Goal: Task Accomplishment & Management: Use online tool/utility

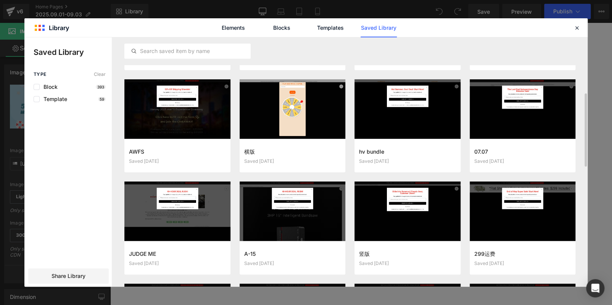
scroll to position [270, 0]
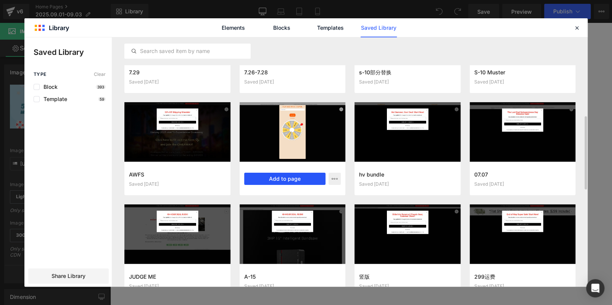
click at [288, 179] on button "Add to page" at bounding box center [285, 179] width 82 height 12
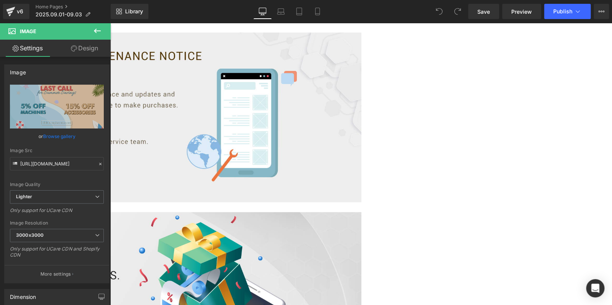
scroll to position [2542, 0]
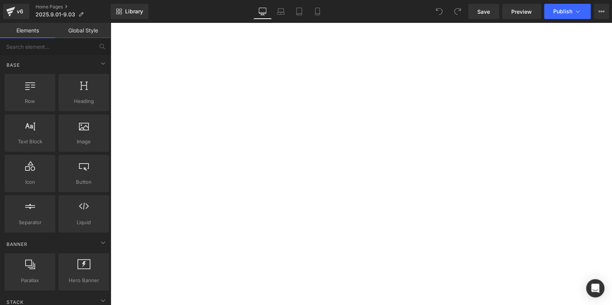
scroll to position [305, 0]
click at [133, 13] on span "Library" at bounding box center [134, 11] width 18 height 7
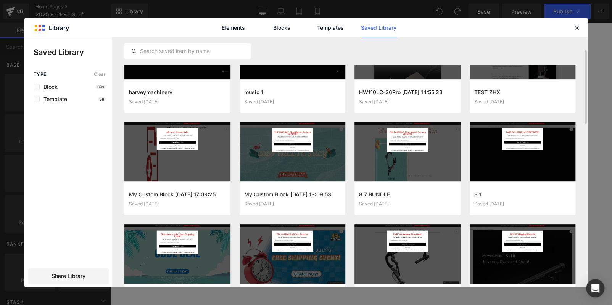
scroll to position [68, 0]
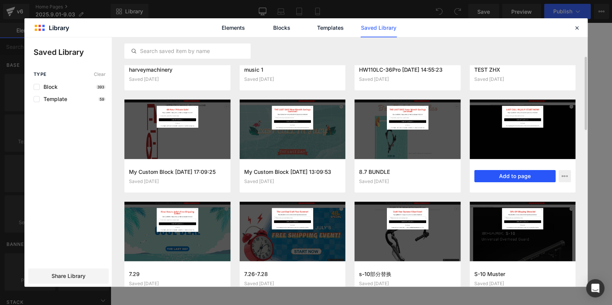
click at [537, 173] on button "Add to page" at bounding box center [516, 176] width 82 height 12
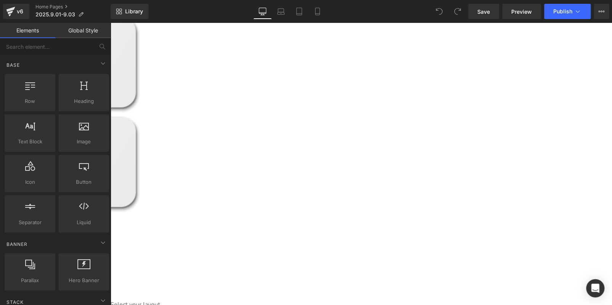
scroll to position [2542, 0]
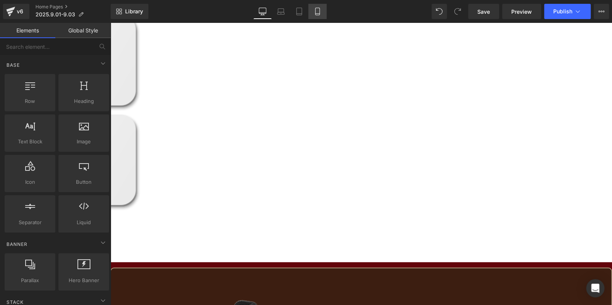
click at [319, 15] on icon at bounding box center [317, 11] width 4 height 7
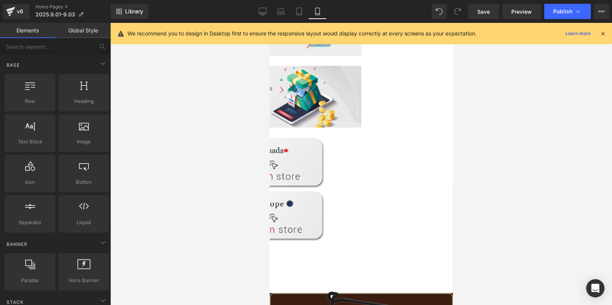
scroll to position [1014, 0]
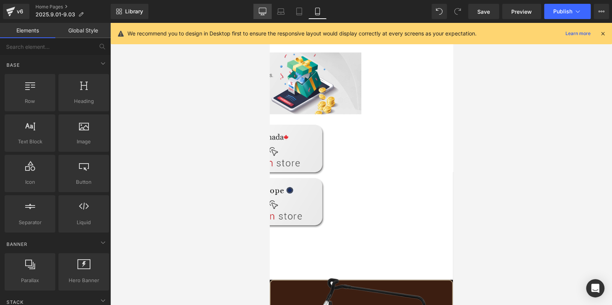
click at [267, 18] on link "Desktop" at bounding box center [262, 11] width 18 height 15
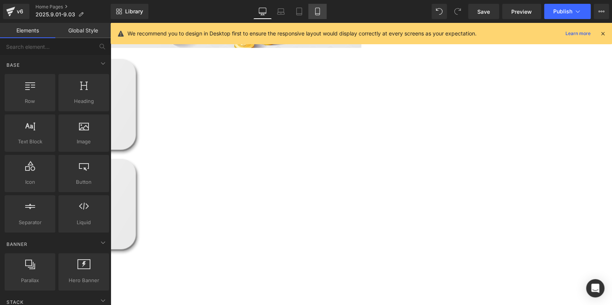
click at [323, 11] on link "Mobile" at bounding box center [317, 11] width 18 height 15
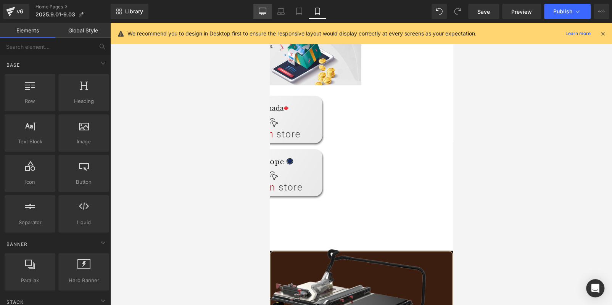
click at [262, 12] on icon at bounding box center [263, 12] width 8 height 8
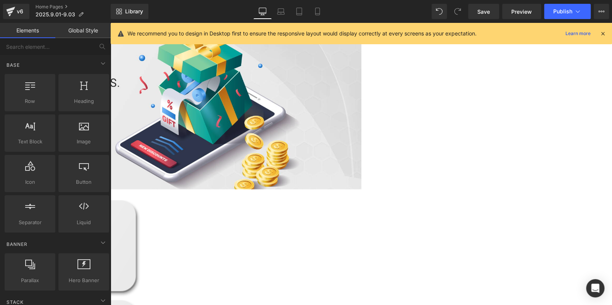
scroll to position [2502, 0]
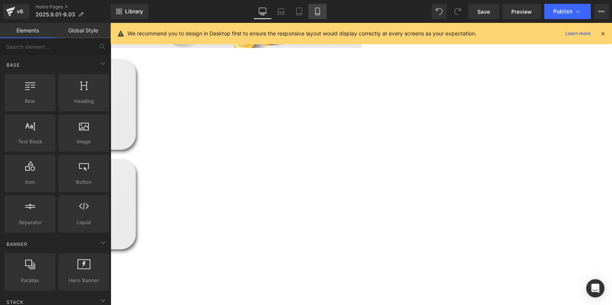
click at [321, 10] on link "Mobile" at bounding box center [317, 11] width 18 height 15
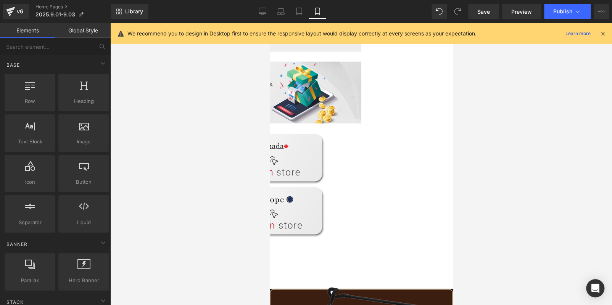
scroll to position [1005, 0]
click at [260, 9] on icon at bounding box center [263, 12] width 8 height 8
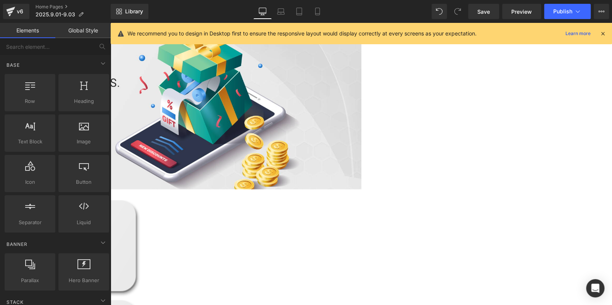
scroll to position [2502, 0]
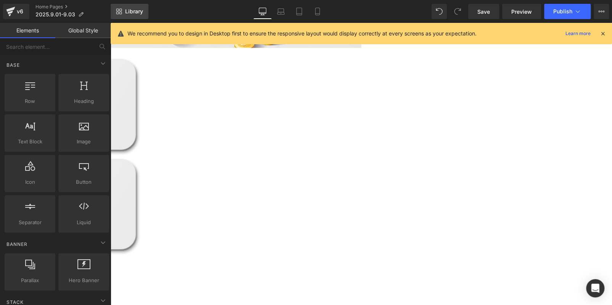
click at [140, 7] on link "Library" at bounding box center [130, 11] width 38 height 15
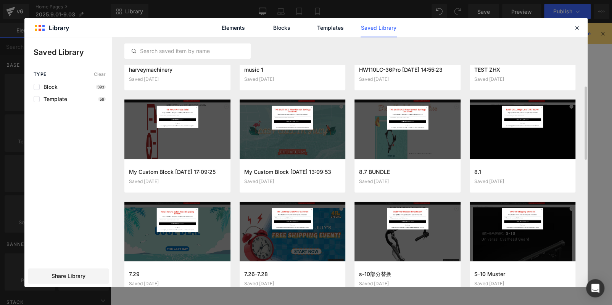
scroll to position [90, 0]
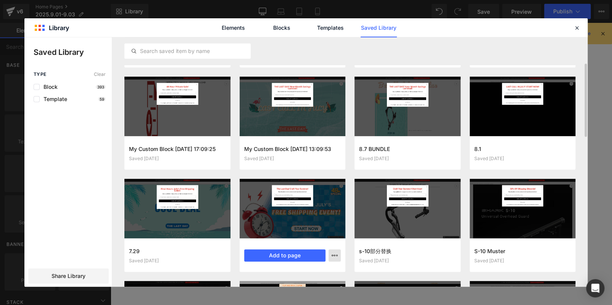
click at [334, 257] on icon "button" at bounding box center [335, 256] width 6 height 6
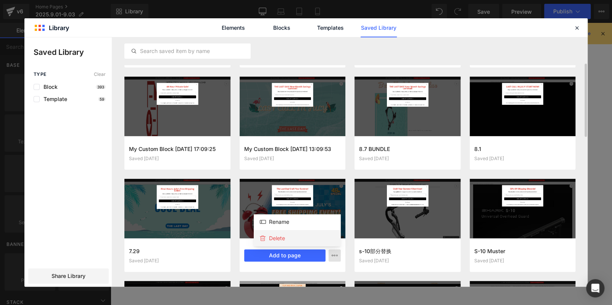
click at [307, 238] on div "Delete" at bounding box center [297, 239] width 87 height 16
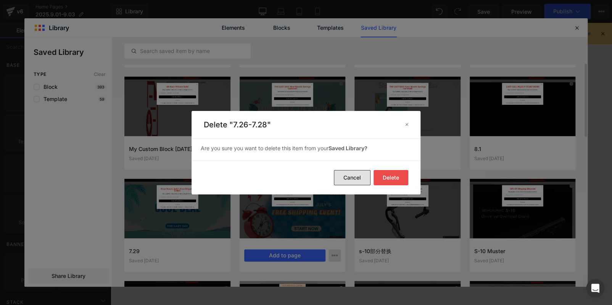
click at [349, 175] on button "Cancel" at bounding box center [352, 177] width 37 height 15
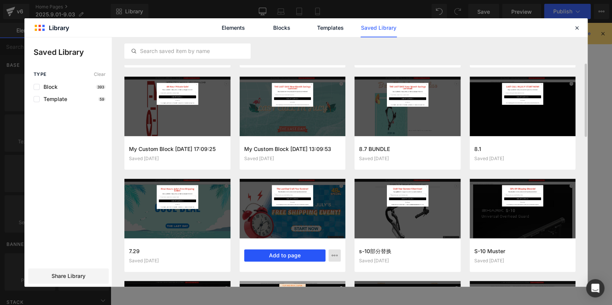
click at [301, 252] on button "Add to page" at bounding box center [285, 256] width 82 height 12
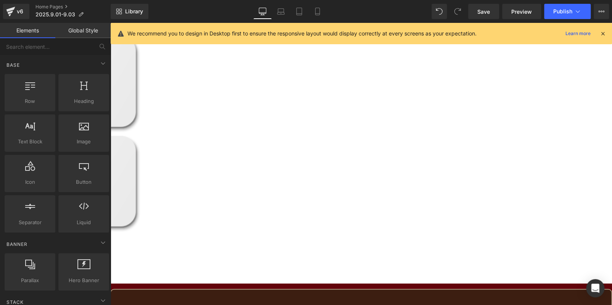
scroll to position [2478, 0]
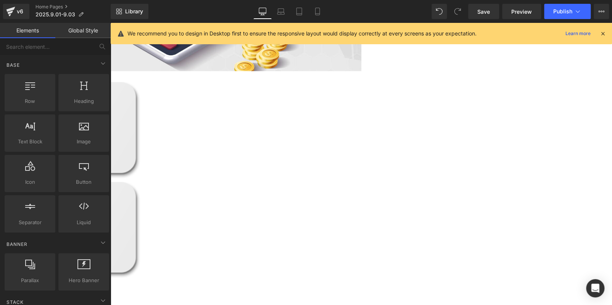
click at [110, 23] on icon at bounding box center [110, 23] width 0 height 0
click at [110, 23] on link at bounding box center [110, 23] width 0 height 0
click at [316, 13] on icon at bounding box center [318, 12] width 8 height 8
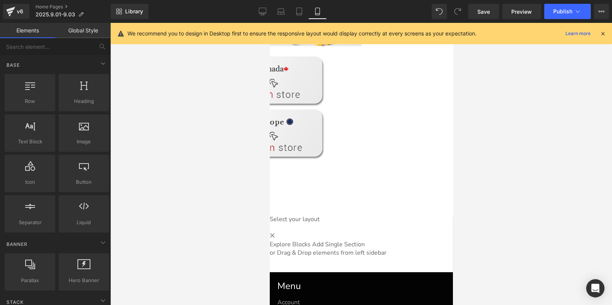
scroll to position [1119, 0]
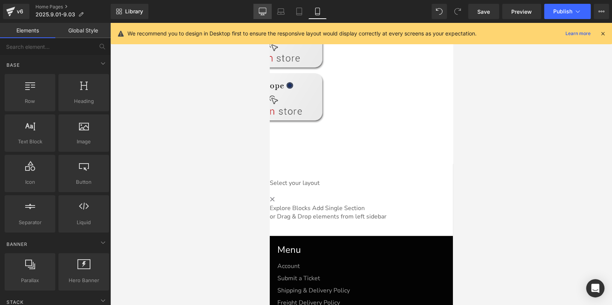
click at [267, 13] on link "Desktop" at bounding box center [262, 11] width 18 height 15
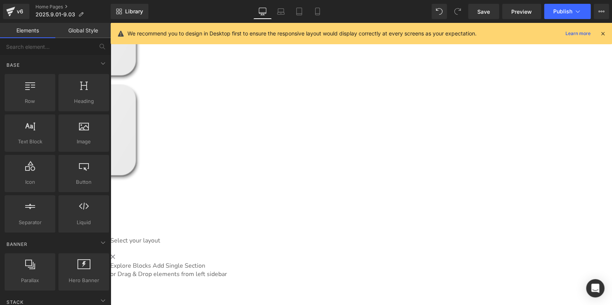
scroll to position [2576, 0]
click at [138, 15] on link "Library" at bounding box center [130, 11] width 38 height 15
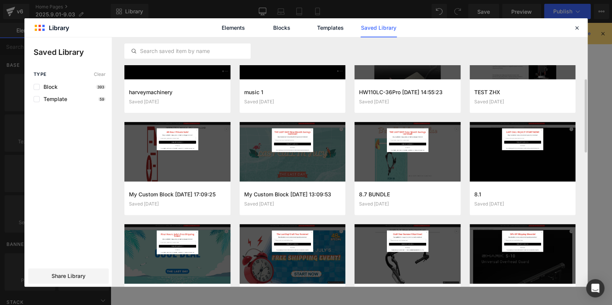
scroll to position [68, 0]
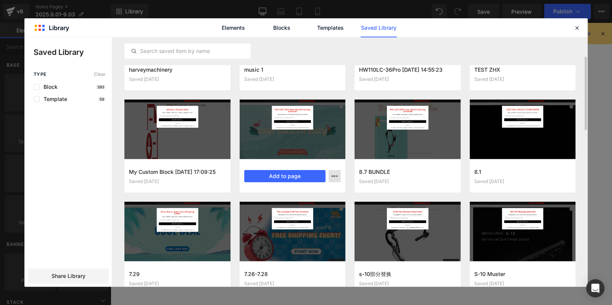
click at [336, 174] on icon "button" at bounding box center [335, 176] width 6 height 6
click at [307, 210] on div "Delete" at bounding box center [297, 210] width 87 height 16
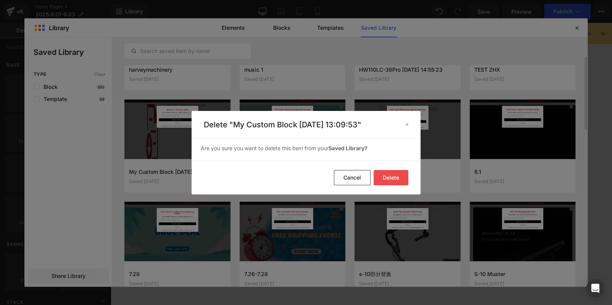
click at [381, 176] on button "Delete" at bounding box center [391, 177] width 35 height 15
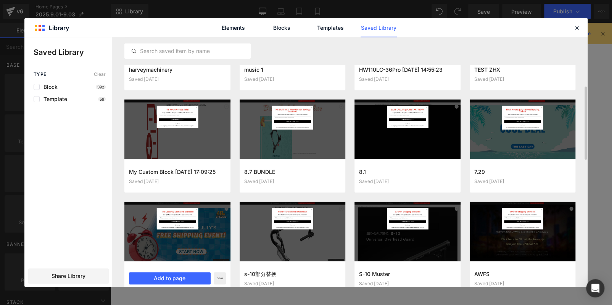
scroll to position [90, 0]
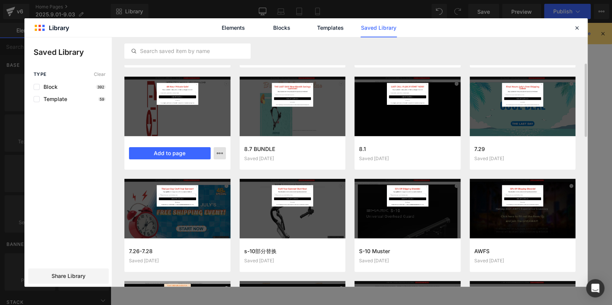
click at [216, 153] on button "button" at bounding box center [220, 153] width 12 height 12
click at [195, 186] on div "Delete" at bounding box center [182, 187] width 87 height 16
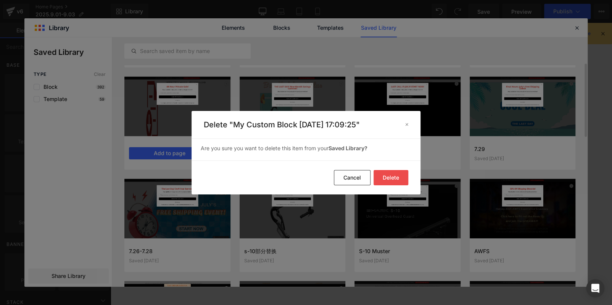
click at [389, 173] on button "Delete" at bounding box center [391, 177] width 35 height 15
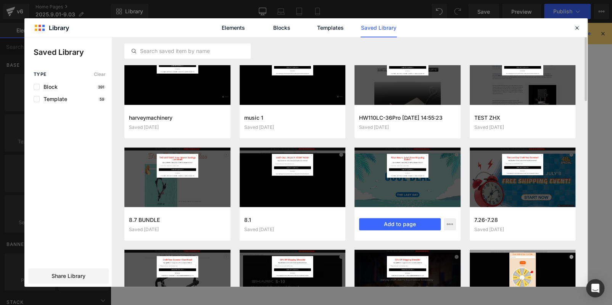
scroll to position [0, 0]
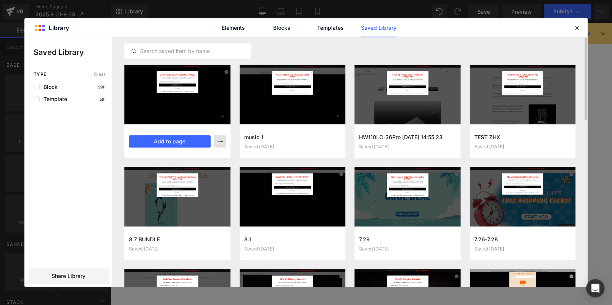
click at [222, 140] on icon "button" at bounding box center [220, 142] width 6 height 6
click at [208, 178] on div "Delete" at bounding box center [182, 175] width 87 height 16
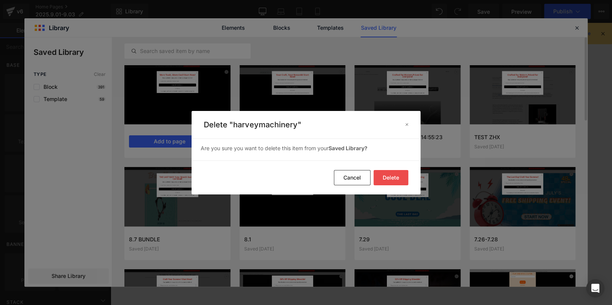
click at [392, 174] on button "Delete" at bounding box center [391, 177] width 35 height 15
click at [388, 177] on button "Delete" at bounding box center [391, 177] width 35 height 15
click at [386, 177] on button "Delete" at bounding box center [391, 177] width 35 height 15
click at [389, 177] on button "Delete" at bounding box center [391, 177] width 35 height 15
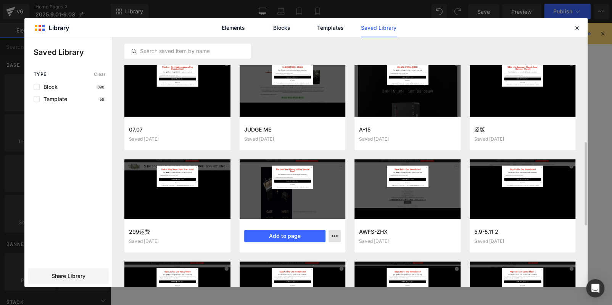
scroll to position [269, 0]
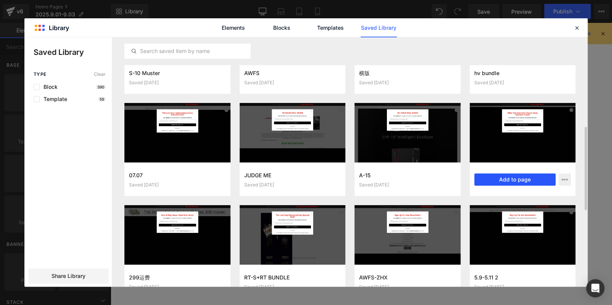
click at [496, 174] on button "Add to page" at bounding box center [516, 180] width 82 height 12
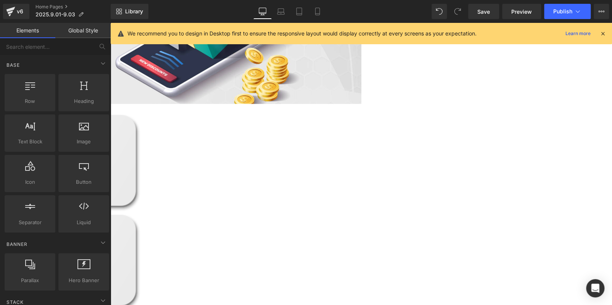
scroll to position [2394, 0]
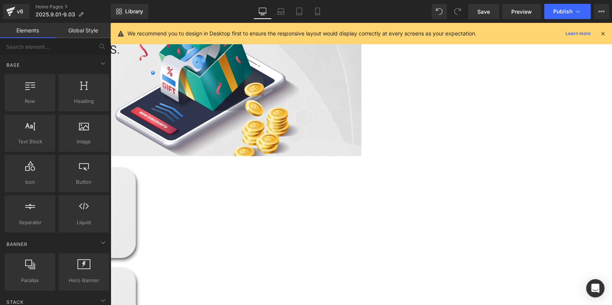
click at [110, 23] on icon at bounding box center [110, 23] width 0 height 0
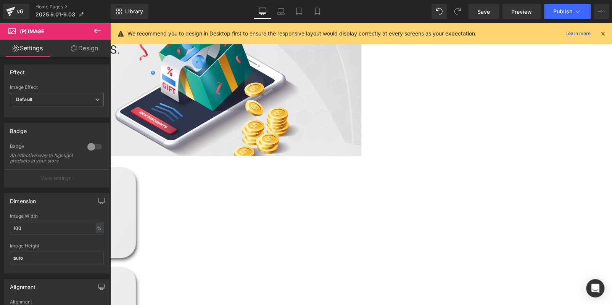
click at [110, 23] on icon at bounding box center [110, 23] width 0 height 0
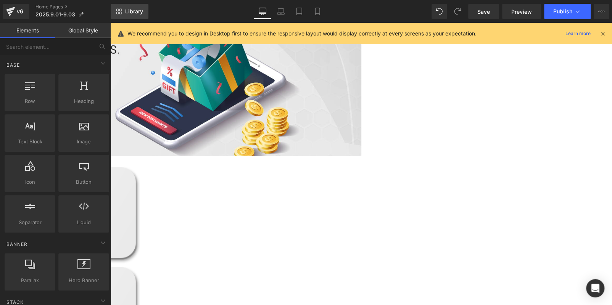
click at [120, 9] on icon at bounding box center [120, 10] width 3 height 3
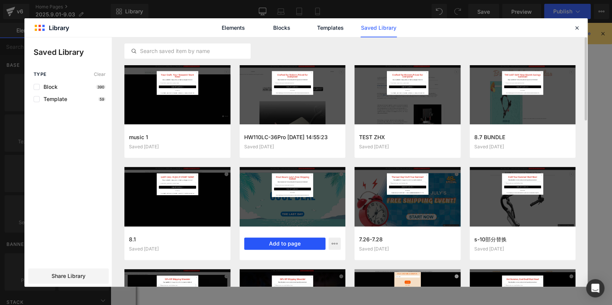
click at [310, 243] on button "Add to page" at bounding box center [285, 244] width 82 height 12
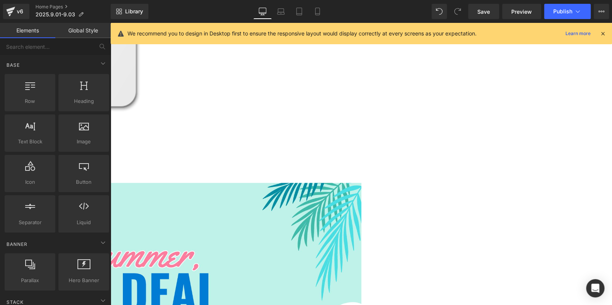
scroll to position [2584, 0]
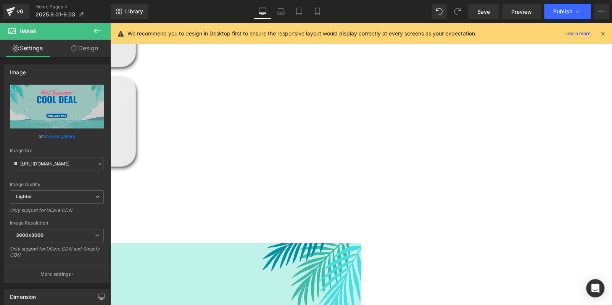
click at [110, 23] on icon at bounding box center [110, 23] width 0 height 0
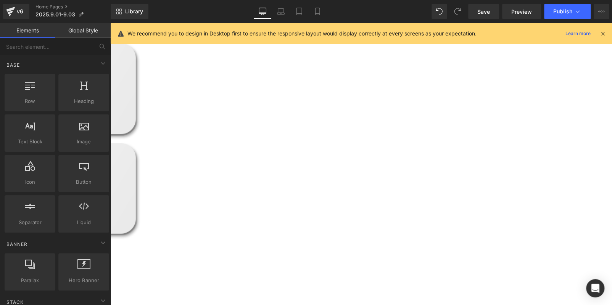
scroll to position [2432, 0]
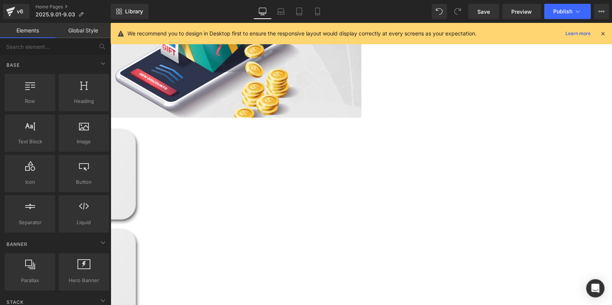
click at [110, 23] on icon at bounding box center [110, 23] width 0 height 0
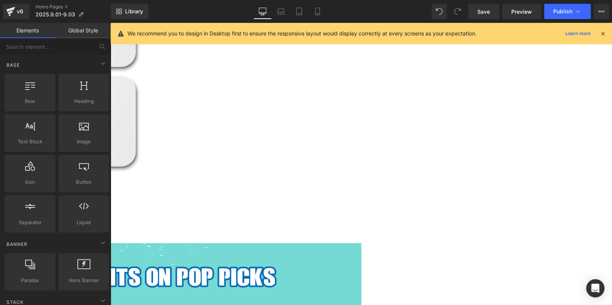
click at [110, 23] on span at bounding box center [110, 23] width 0 height 0
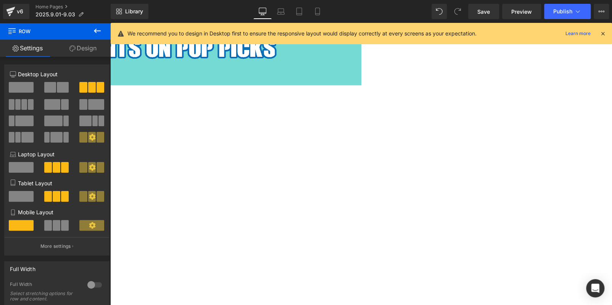
scroll to position [3043, 0]
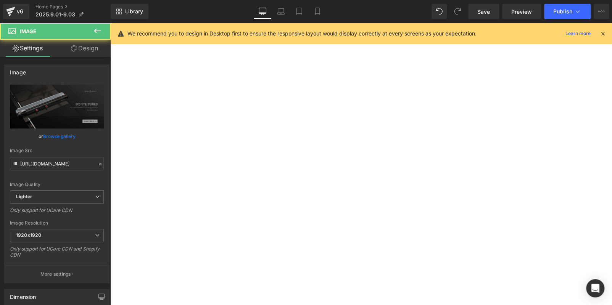
click at [110, 23] on link at bounding box center [110, 23] width 0 height 0
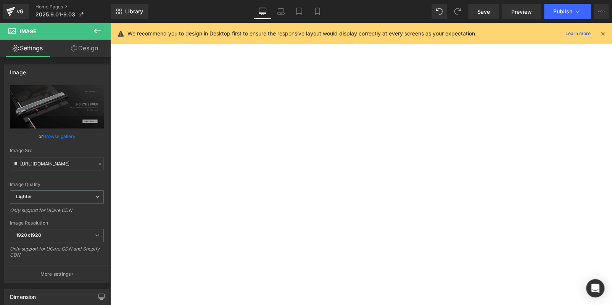
click at [110, 23] on icon at bounding box center [110, 23] width 0 height 0
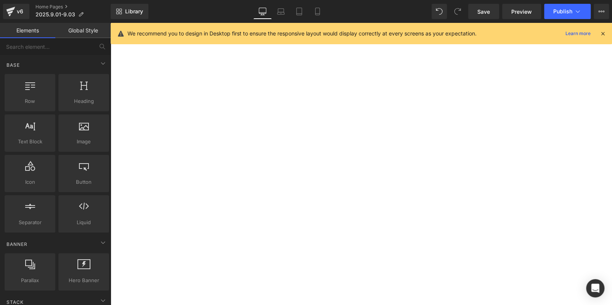
click at [110, 23] on icon at bounding box center [110, 23] width 0 height 0
click at [110, 23] on link at bounding box center [110, 23] width 0 height 0
click at [110, 23] on icon at bounding box center [110, 23] width 0 height 0
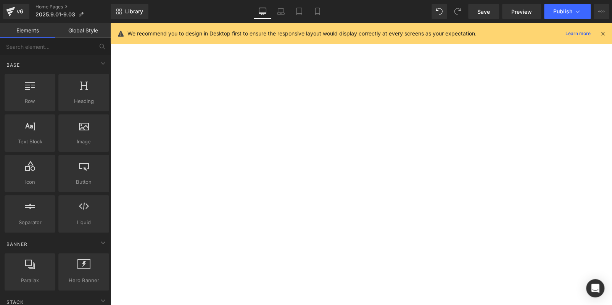
click at [110, 23] on link at bounding box center [110, 23] width 0 height 0
click at [110, 23] on icon at bounding box center [110, 23] width 0 height 0
click at [110, 23] on link at bounding box center [110, 23] width 0 height 0
click at [110, 23] on icon at bounding box center [110, 23] width 0 height 0
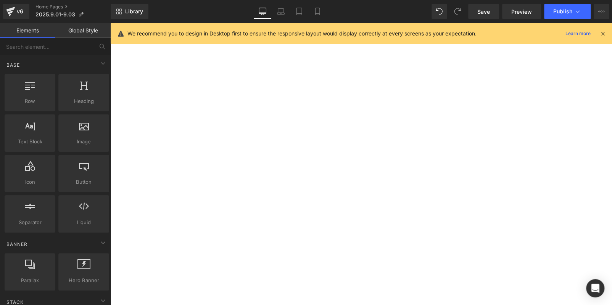
click at [110, 23] on icon at bounding box center [110, 23] width 0 height 0
click at [110, 23] on link at bounding box center [110, 23] width 0 height 0
click at [110, 23] on icon at bounding box center [110, 23] width 0 height 0
click at [110, 23] on link at bounding box center [110, 23] width 0 height 0
click at [110, 23] on icon at bounding box center [110, 23] width 0 height 0
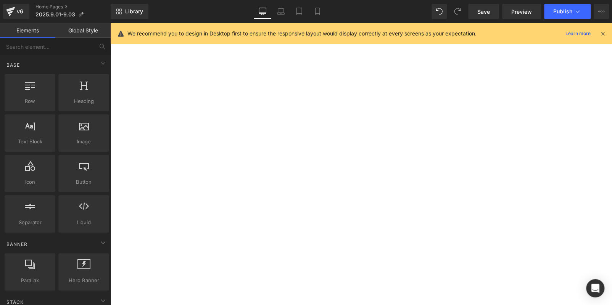
click at [110, 23] on link at bounding box center [110, 23] width 0 height 0
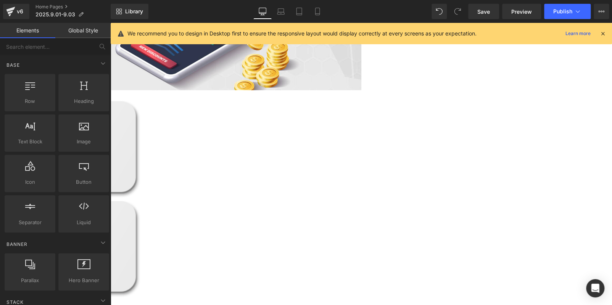
scroll to position [2470, 0]
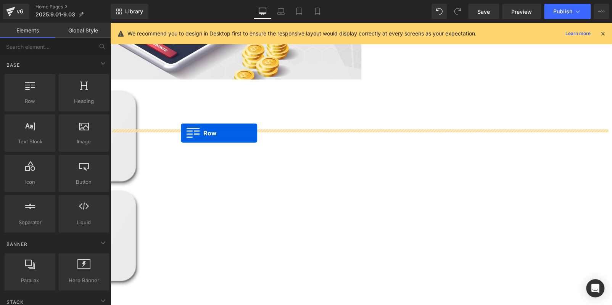
drag, startPoint x: 111, startPoint y: 223, endPoint x: 181, endPoint y: 133, distance: 113.8
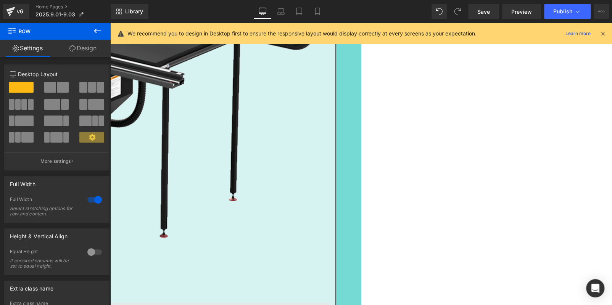
scroll to position [3004, 0]
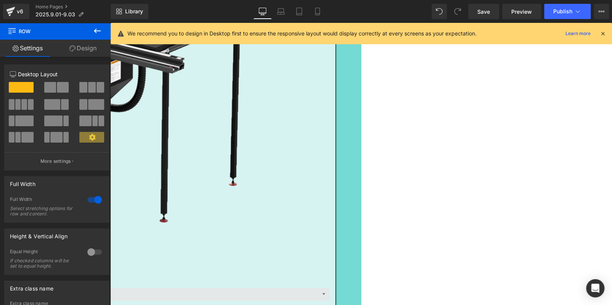
click at [110, 23] on icon at bounding box center [110, 23] width 0 height 0
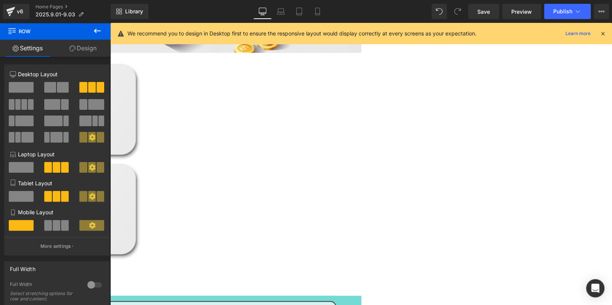
scroll to position [2432, 0]
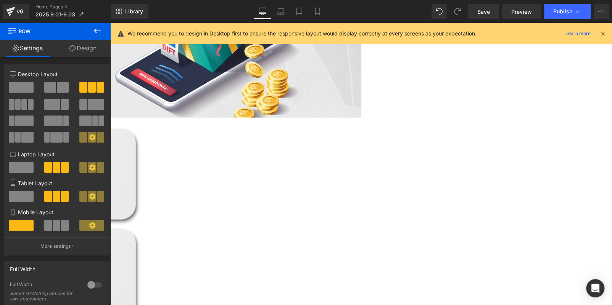
click at [110, 23] on span "Row" at bounding box center [110, 23] width 0 height 0
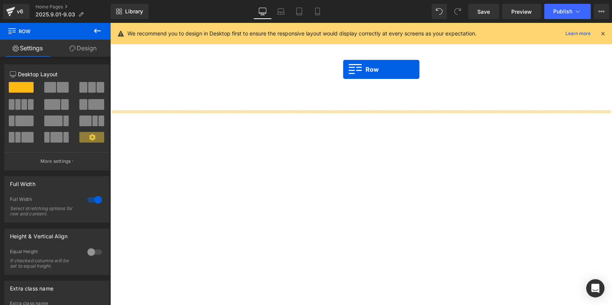
scroll to position [489, 0]
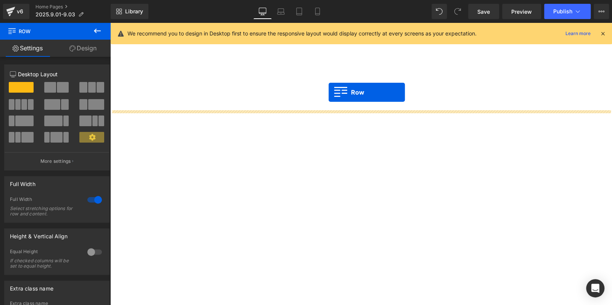
drag, startPoint x: 113, startPoint y: 174, endPoint x: 329, endPoint y: 92, distance: 230.6
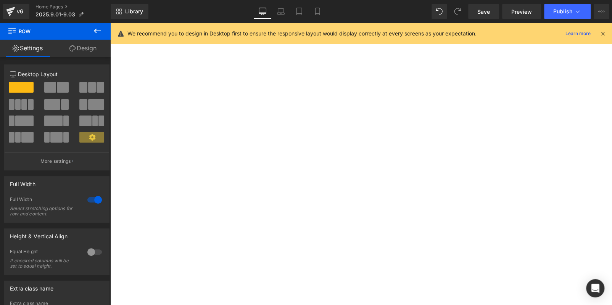
scroll to position [1176, 0]
